Goal: Task Accomplishment & Management: Use online tool/utility

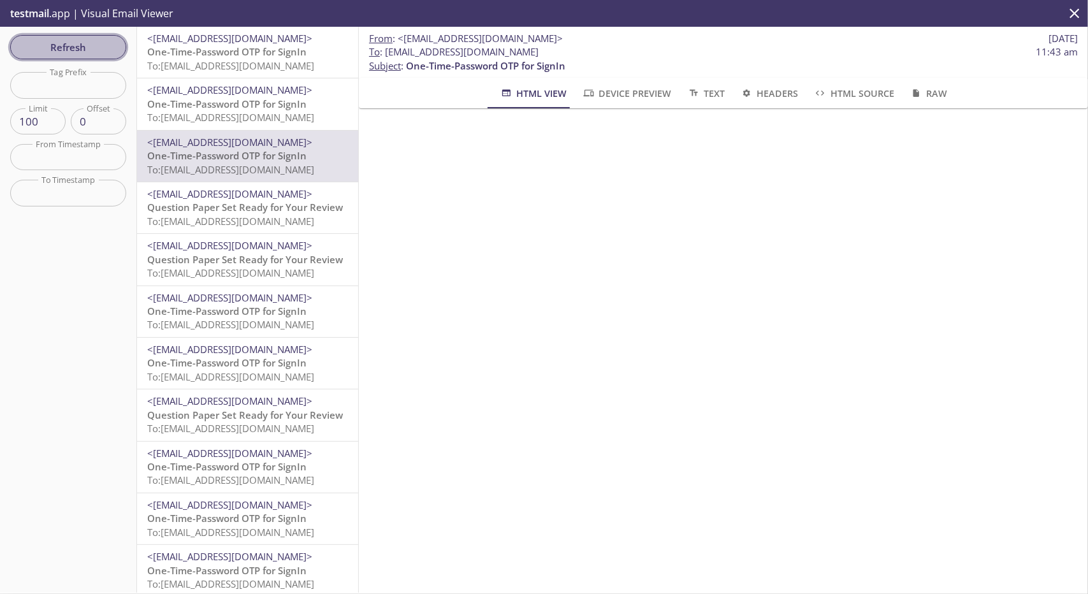
click at [105, 46] on span "Refresh" at bounding box center [68, 47] width 96 height 17
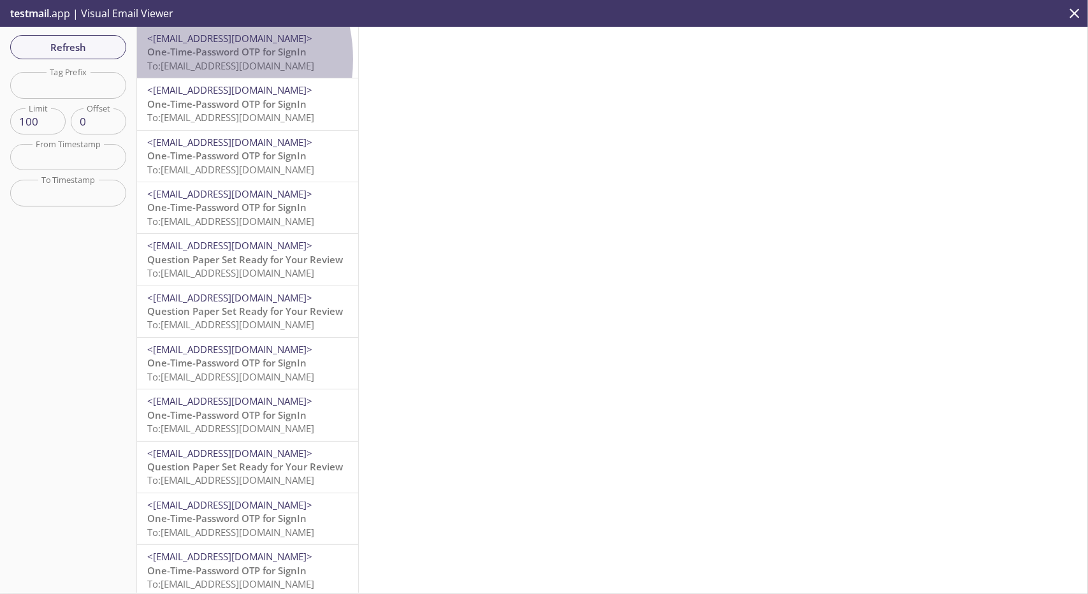
click at [195, 59] on span "To: [EMAIL_ADDRESS][DOMAIN_NAME]" at bounding box center [230, 65] width 167 height 13
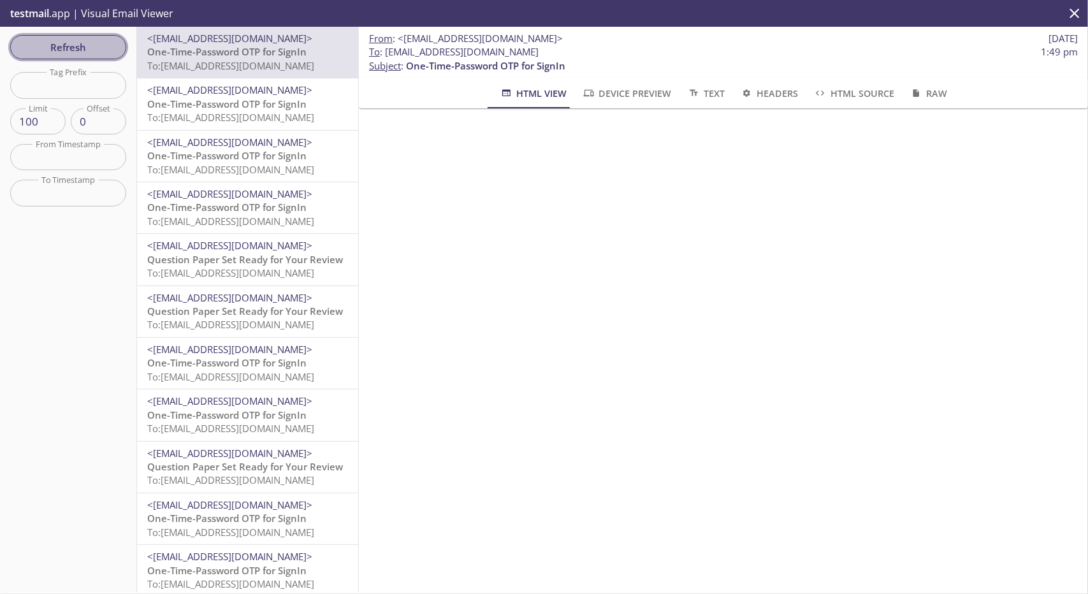
click at [59, 55] on span "Refresh" at bounding box center [68, 47] width 96 height 17
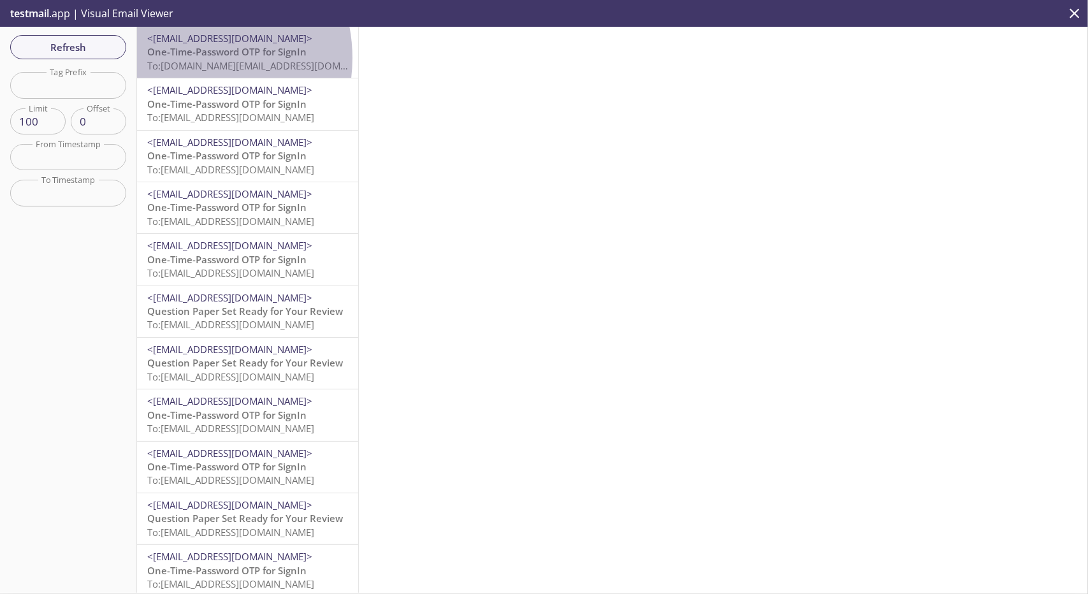
click at [185, 58] on span "One-Time-Password OTP for SignIn" at bounding box center [226, 51] width 159 height 13
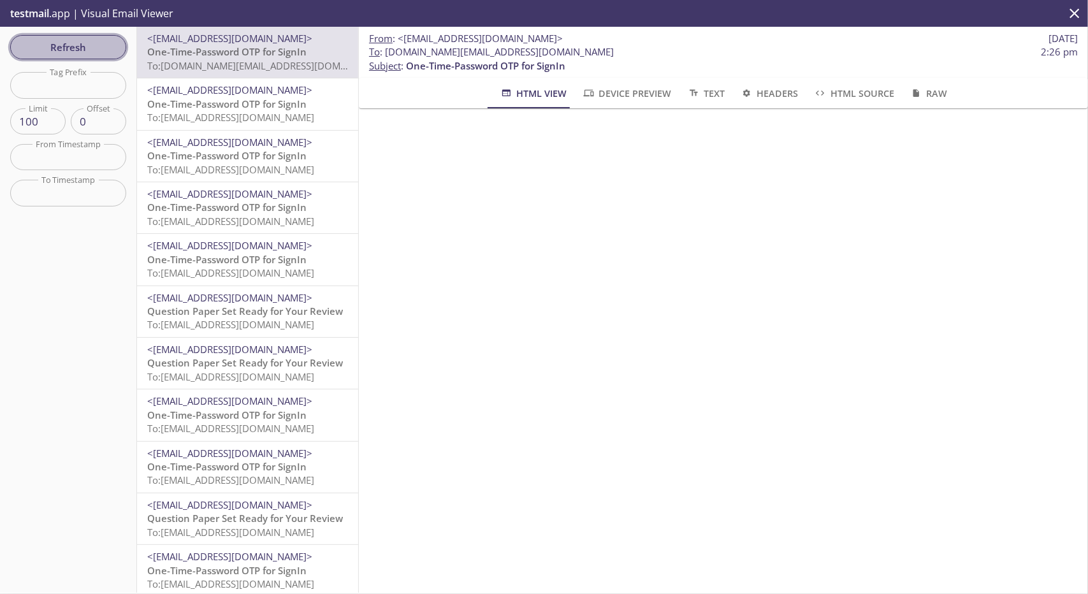
click at [81, 46] on span "Refresh" at bounding box center [68, 47] width 96 height 17
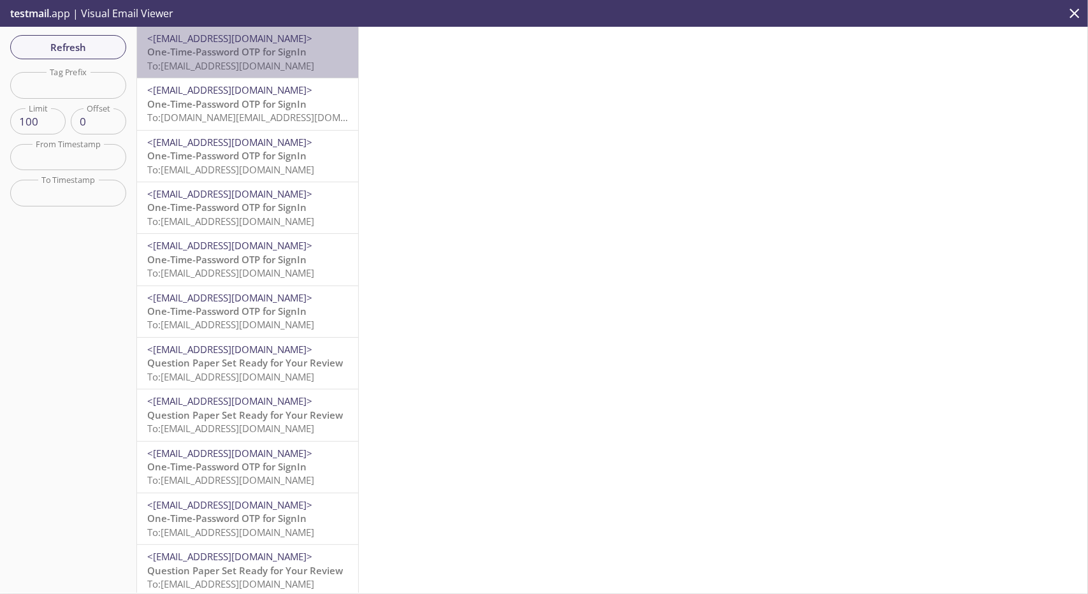
click at [254, 54] on span "One-Time-Password OTP for SignIn" at bounding box center [226, 51] width 159 height 13
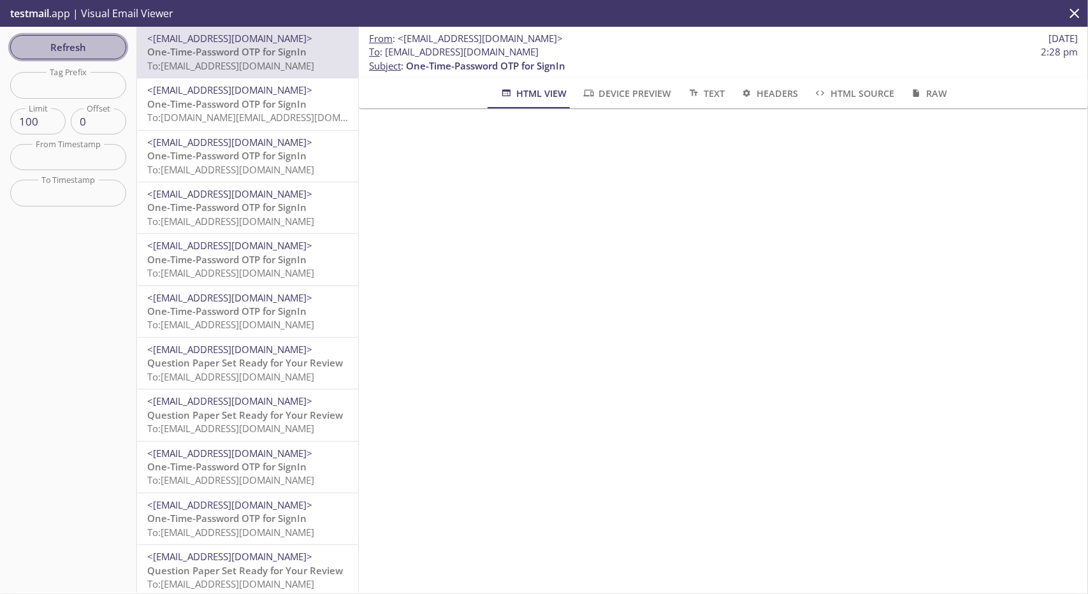
click at [40, 43] on span "Refresh" at bounding box center [68, 47] width 96 height 17
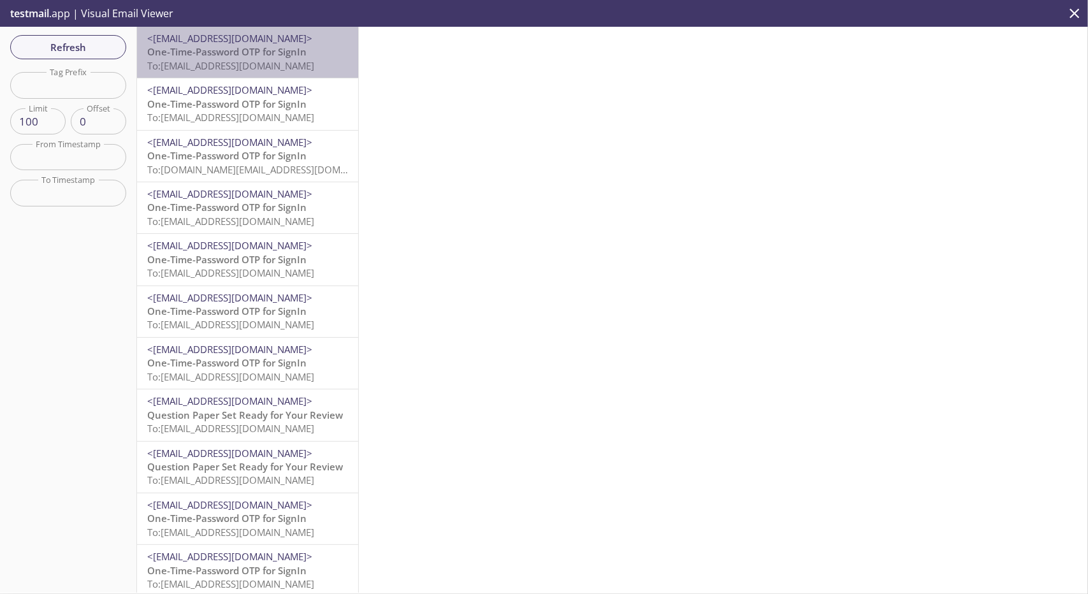
click at [261, 62] on span "To: [EMAIL_ADDRESS][DOMAIN_NAME]" at bounding box center [230, 65] width 167 height 13
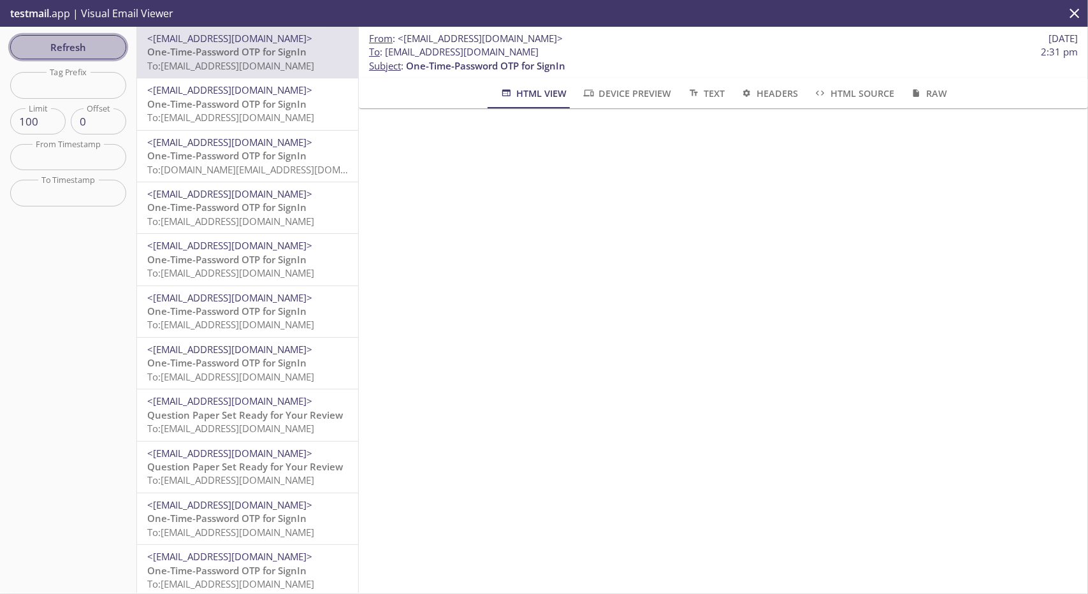
click at [83, 47] on span "Refresh" at bounding box center [68, 47] width 96 height 17
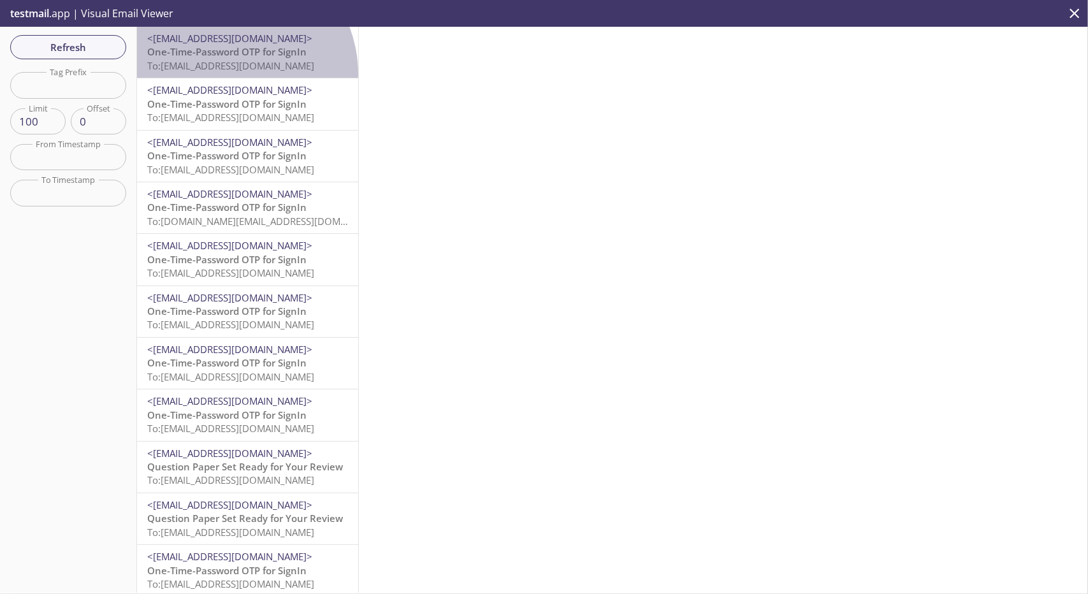
click at [226, 74] on div "<[EMAIL_ADDRESS][DOMAIN_NAME]> One-Time-Password OTP for SignIn To: [EMAIL_ADDR…" at bounding box center [247, 52] width 221 height 51
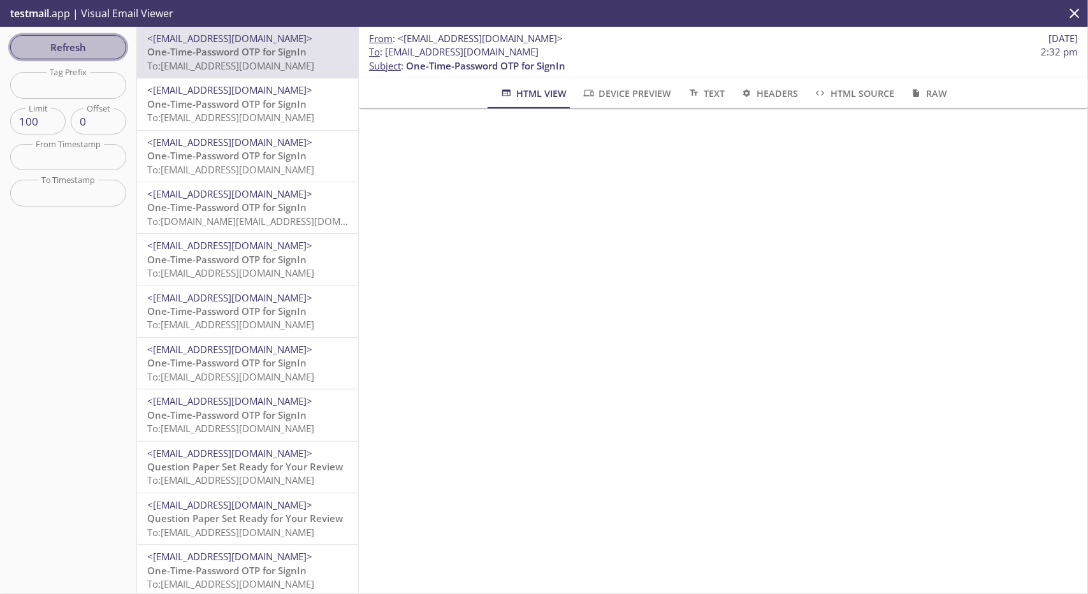
click at [106, 43] on span "Refresh" at bounding box center [68, 47] width 96 height 17
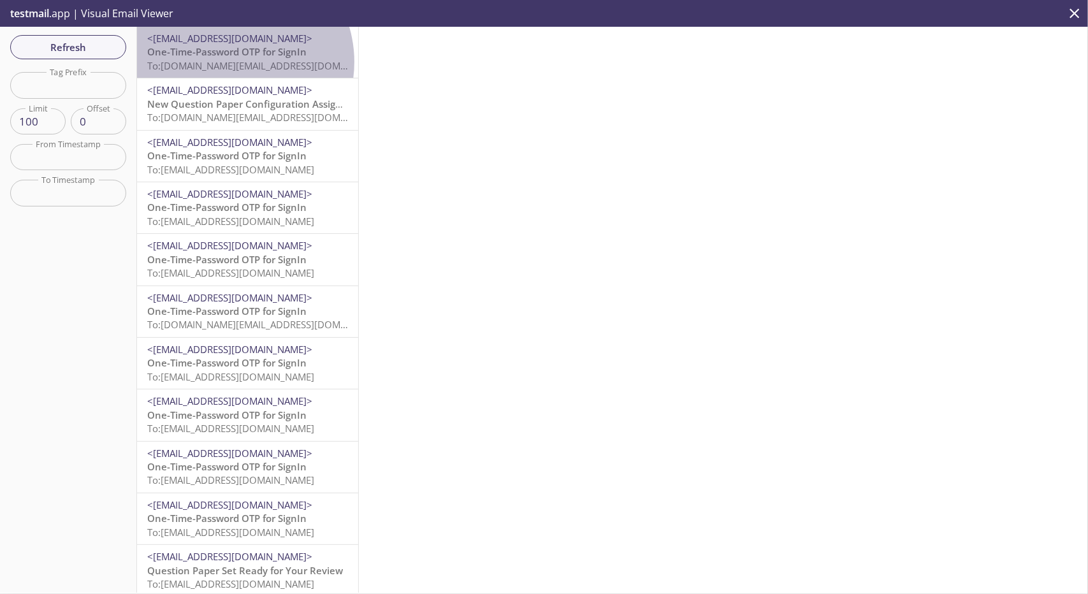
click at [231, 62] on span "To: [DOMAIN_NAME][EMAIL_ADDRESS][DOMAIN_NAME]" at bounding box center [268, 65] width 242 height 13
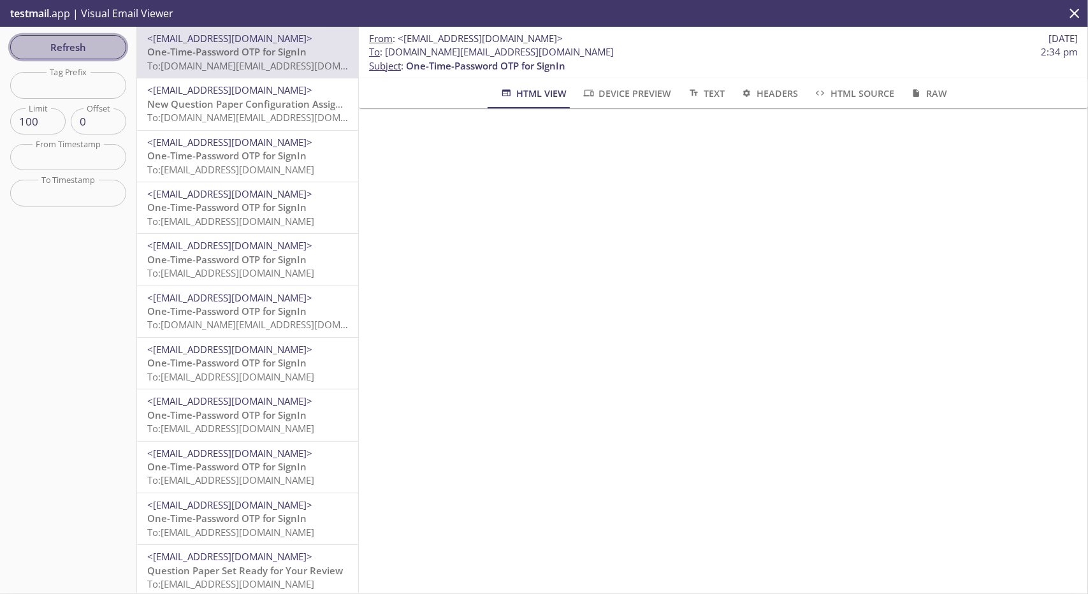
click at [96, 50] on span "Refresh" at bounding box center [68, 47] width 96 height 17
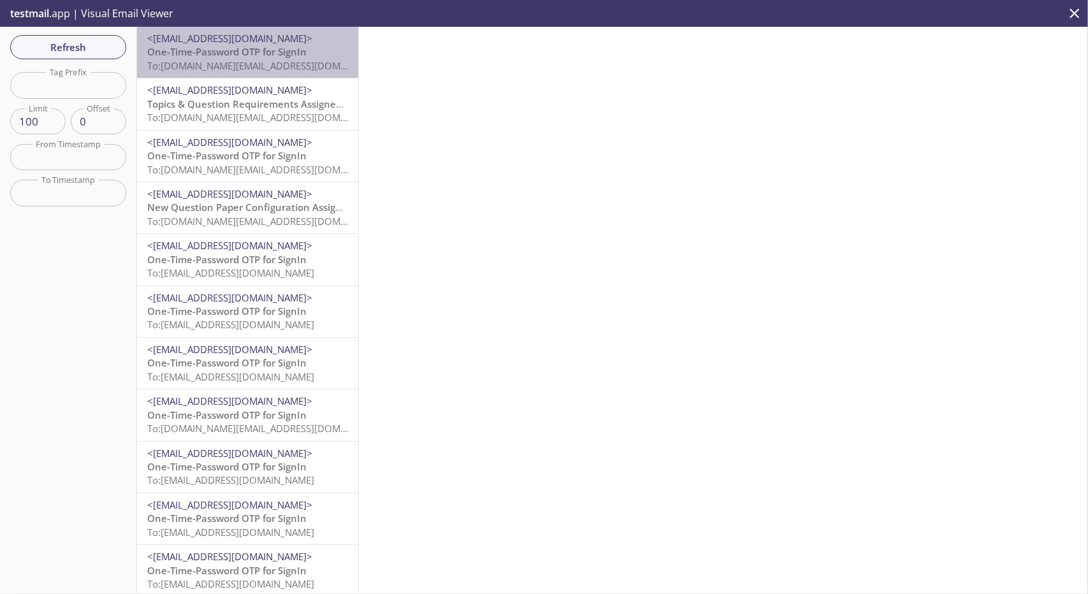
click at [278, 53] on span "One-Time-Password OTP for SignIn" at bounding box center [226, 51] width 159 height 13
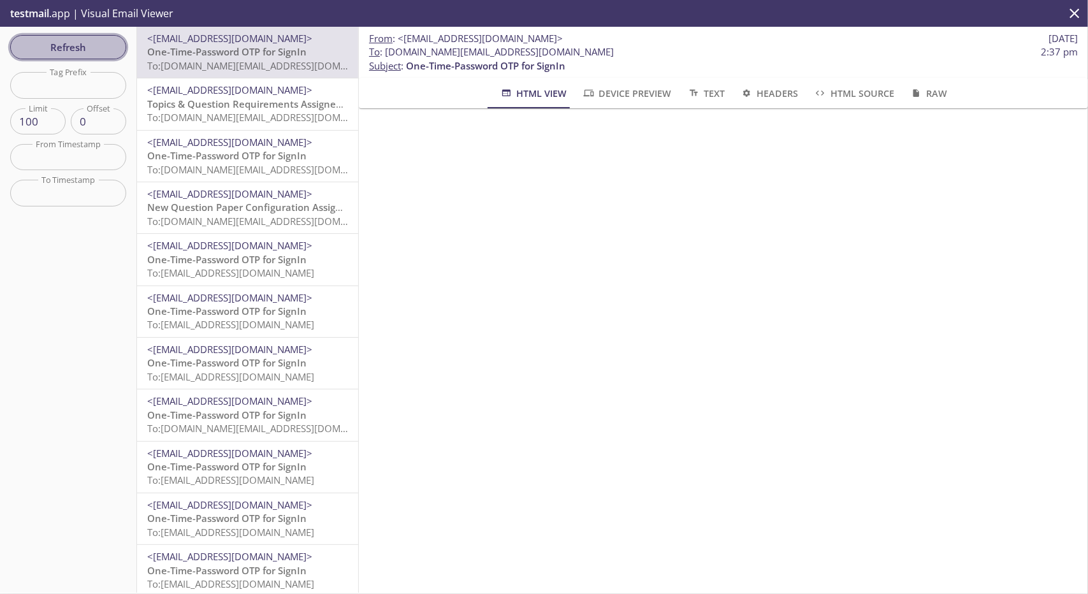
click at [105, 43] on span "Refresh" at bounding box center [68, 47] width 96 height 17
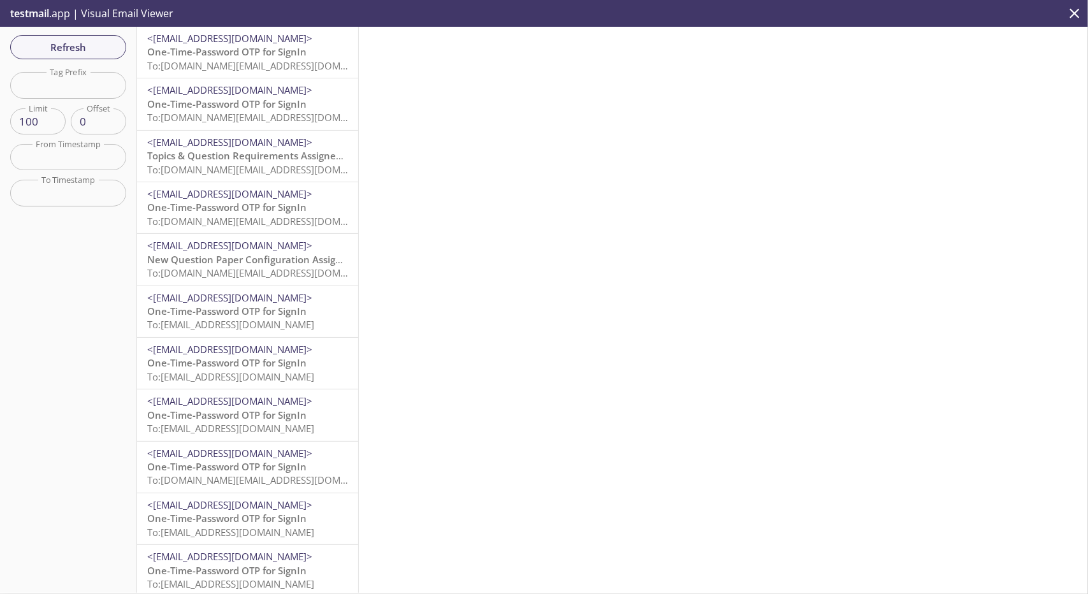
click at [267, 75] on div "<[EMAIL_ADDRESS][DOMAIN_NAME]> One-Time-Password OTP for SignIn To: [DOMAIN_NAM…" at bounding box center [247, 52] width 221 height 51
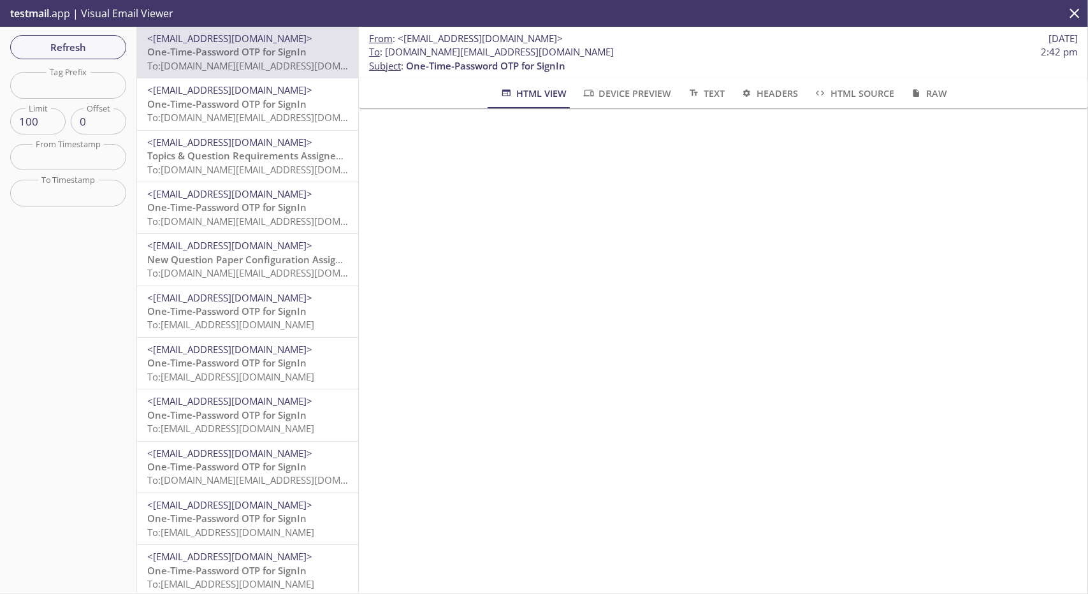
click at [92, 29] on div "Refresh Filters Tag Prefix Tag Prefix Limit 100 Limit Offset 0 Offset From Time…" at bounding box center [68, 310] width 137 height 566
click at [90, 34] on div "Refresh Filters Tag Prefix Tag Prefix Limit 100 Limit Offset 0 Offset From Time…" at bounding box center [68, 310] width 137 height 566
click at [89, 41] on span "Refresh" at bounding box center [68, 47] width 96 height 17
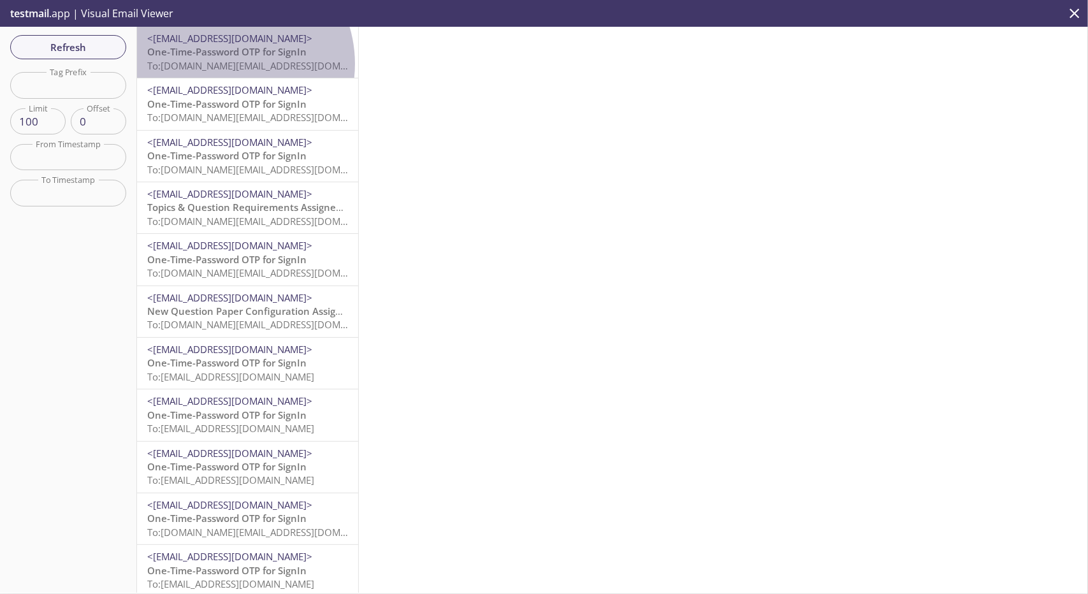
click at [226, 64] on span "To: [DOMAIN_NAME][EMAIL_ADDRESS][DOMAIN_NAME]" at bounding box center [268, 65] width 242 height 13
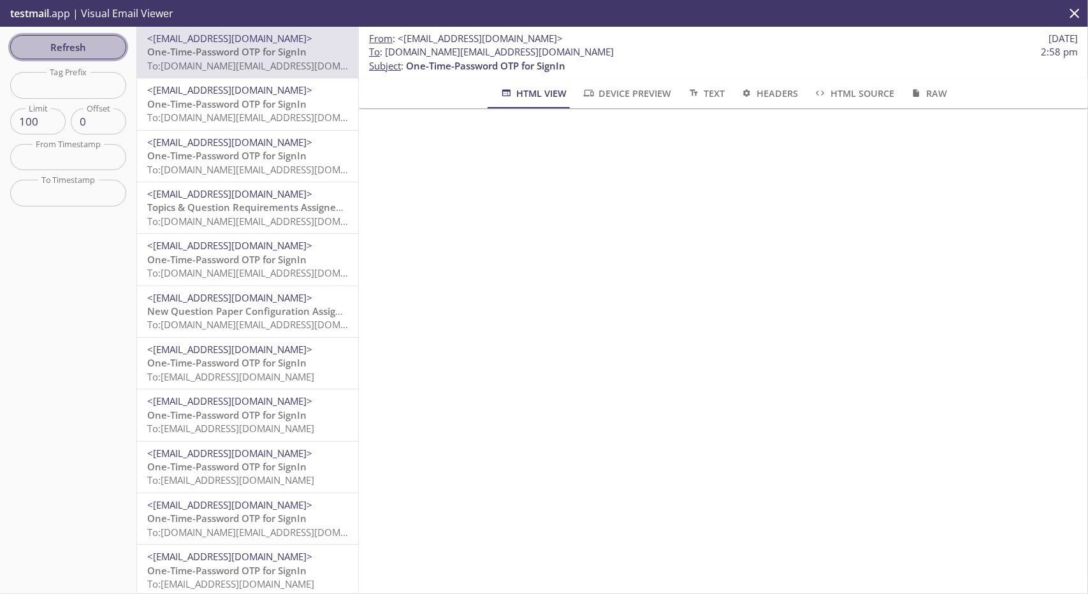
click at [97, 45] on span "Refresh" at bounding box center [68, 47] width 96 height 17
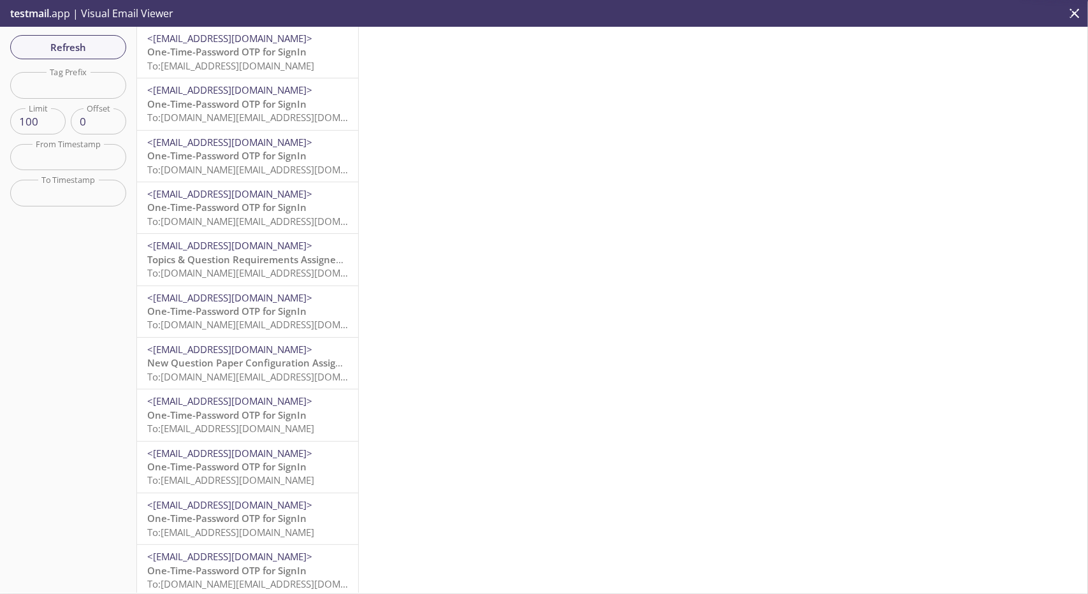
click at [298, 43] on span "<[EMAIL_ADDRESS][DOMAIN_NAME]>" at bounding box center [229, 38] width 165 height 13
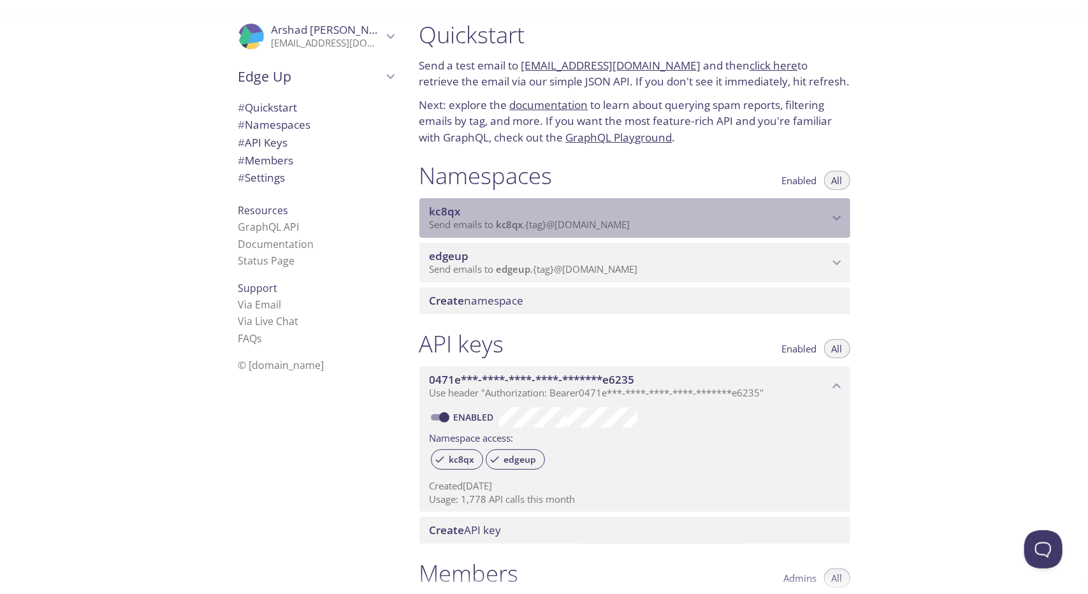
click at [837, 224] on icon "kc8qx namespace" at bounding box center [837, 218] width 17 height 17
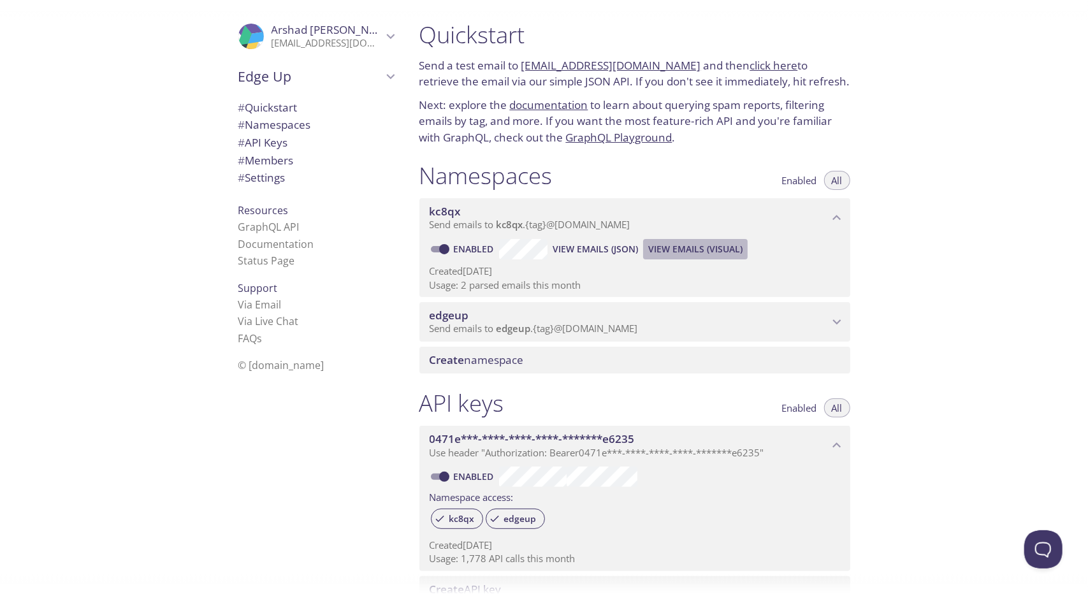
click at [712, 247] on span "View Emails (Visual)" at bounding box center [695, 249] width 94 height 15
drag, startPoint x: 496, startPoint y: 226, endPoint x: 629, endPoint y: 356, distance: 186.7
click at [629, 356] on div "Namespaces Enabled All kc8qx Send emails to kc8qx . {tag} @[DOMAIN_NAME] Enable…" at bounding box center [634, 268] width 451 height 228
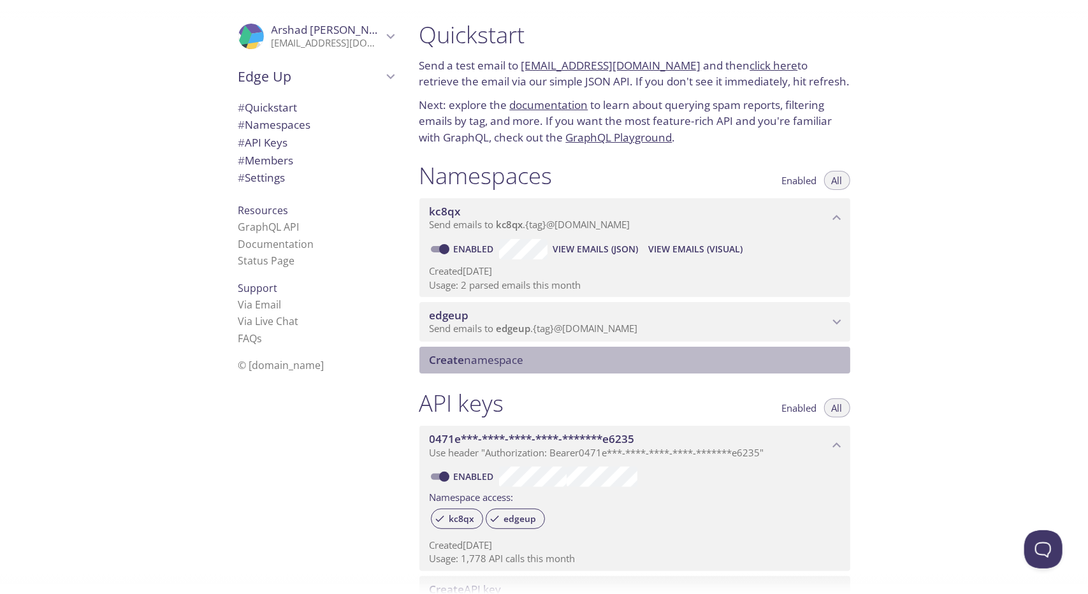
click at [456, 364] on span "Create" at bounding box center [447, 360] width 35 height 15
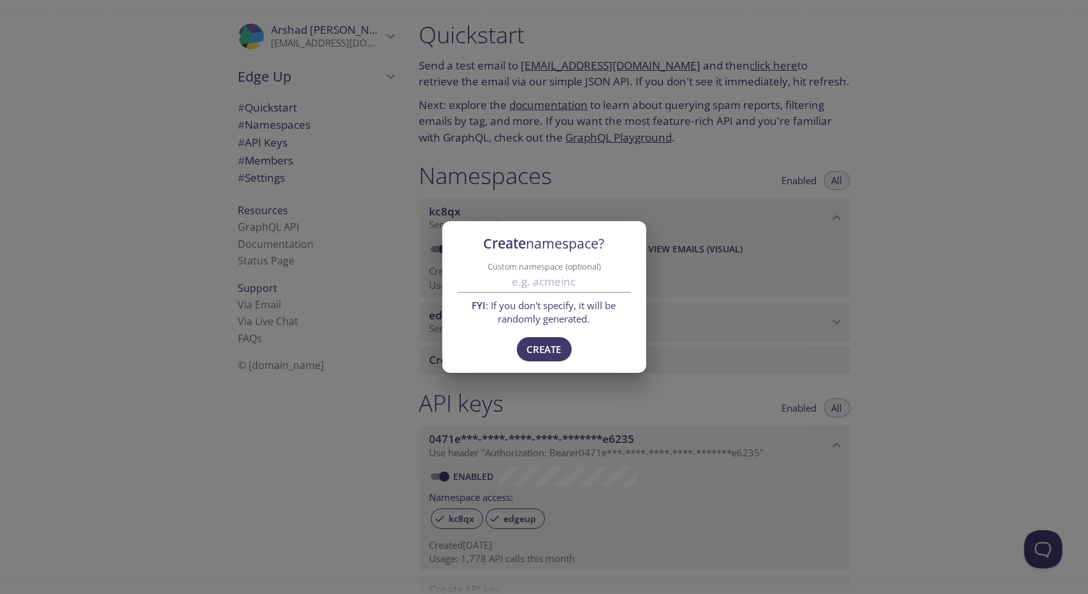
click at [726, 204] on div "Create namespace? Custom namespace (optional) FYI : If you don't specify, it wi…" at bounding box center [544, 297] width 1088 height 594
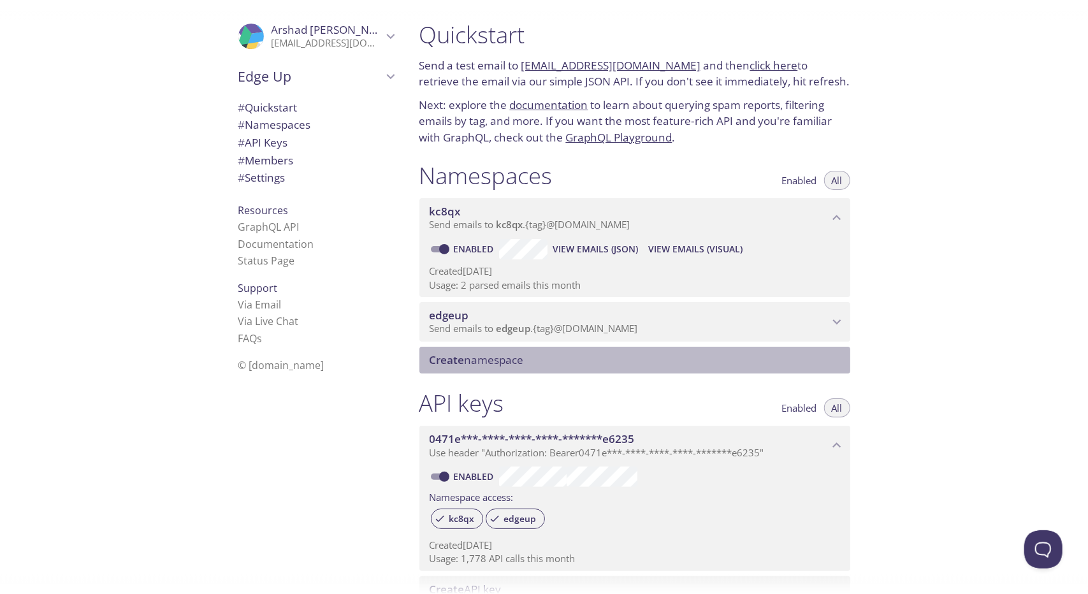
click at [518, 358] on span "Create namespace" at bounding box center [477, 360] width 94 height 15
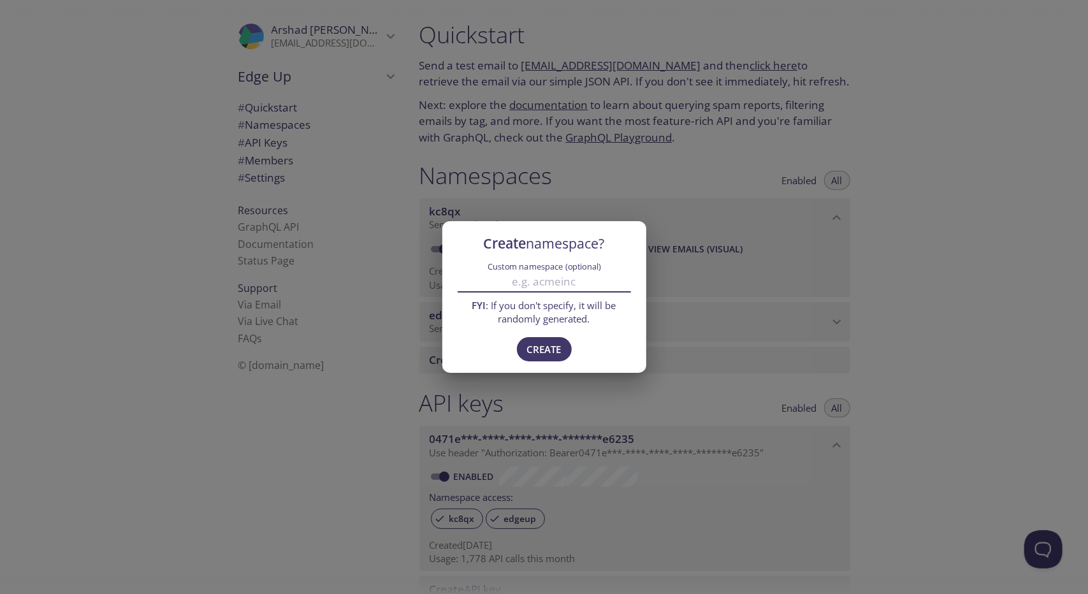
click at [552, 285] on input "Custom namespace (optional)" at bounding box center [544, 282] width 173 height 21
type input "zar"
click at [560, 164] on div "Create namespace? Custom namespace (optional) zar FYI : If you don't specify, i…" at bounding box center [544, 297] width 1088 height 594
